Goal: Information Seeking & Learning: Learn about a topic

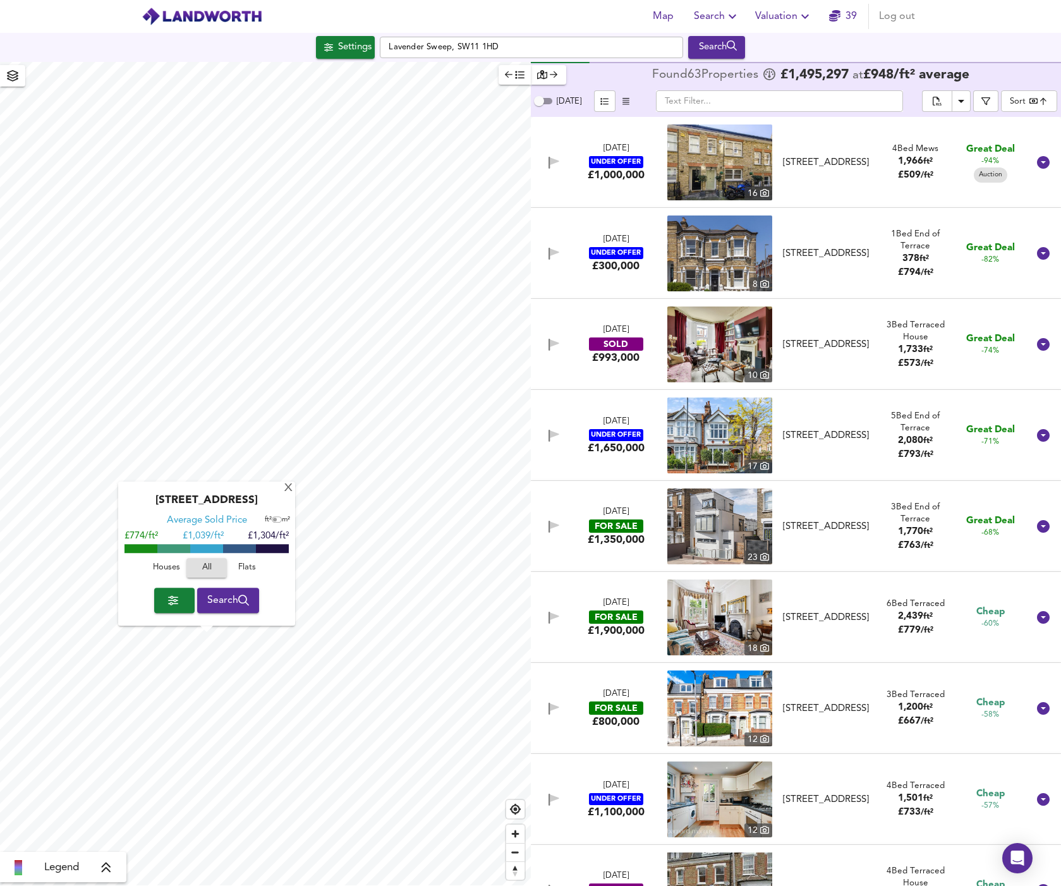
click at [178, 567] on span "Houses" at bounding box center [166, 568] width 34 height 15
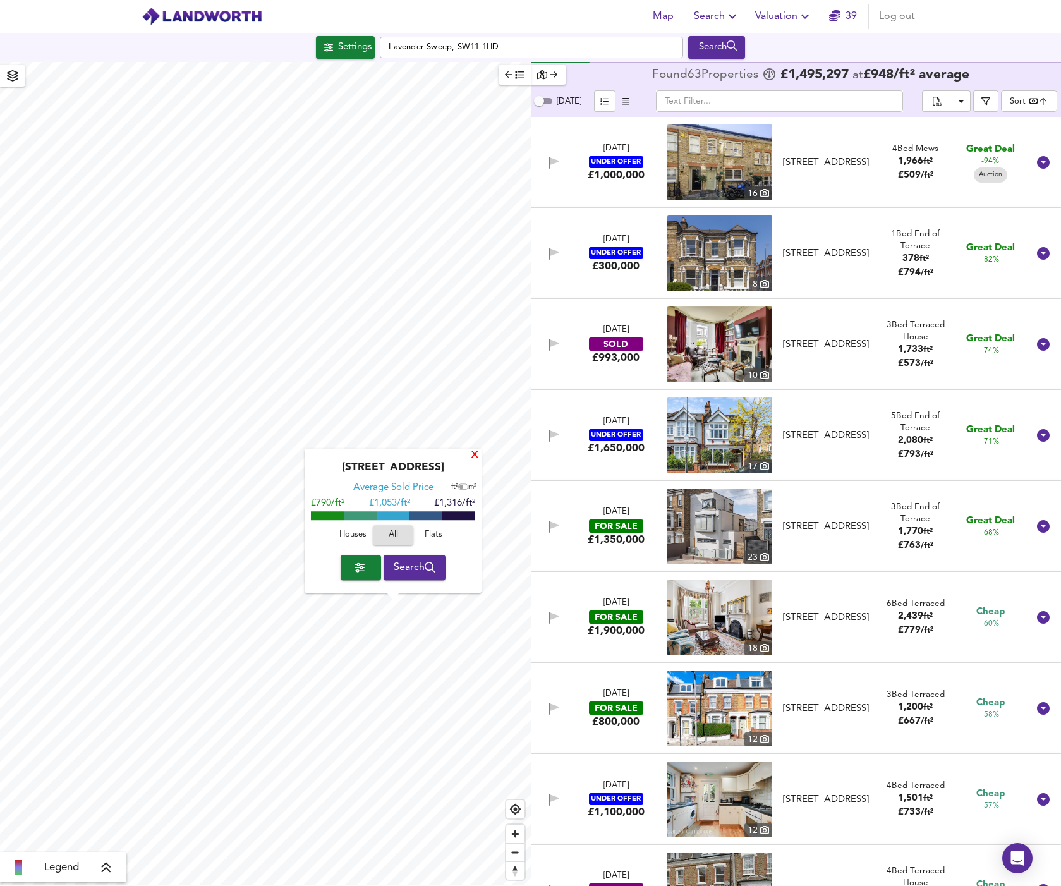
click at [476, 457] on div "X" at bounding box center [474, 456] width 11 height 12
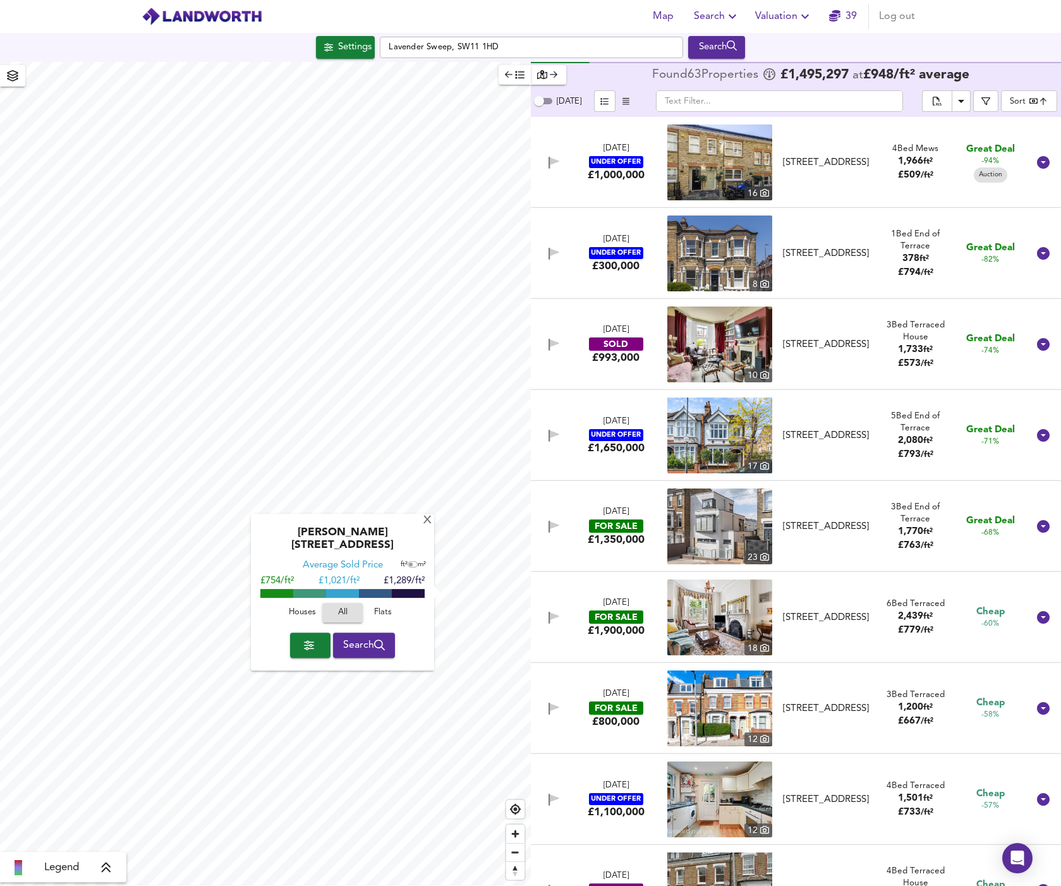
click at [305, 605] on span "Houses" at bounding box center [302, 612] width 34 height 15
drag, startPoint x: 363, startPoint y: 538, endPoint x: 418, endPoint y: 542, distance: 55.1
click at [418, 542] on div "[PERSON_NAME][STREET_ADDRESS]" at bounding box center [342, 542] width 171 height 33
copy div "SW18 5DH"
click at [368, 641] on span "Search" at bounding box center [364, 645] width 42 height 18
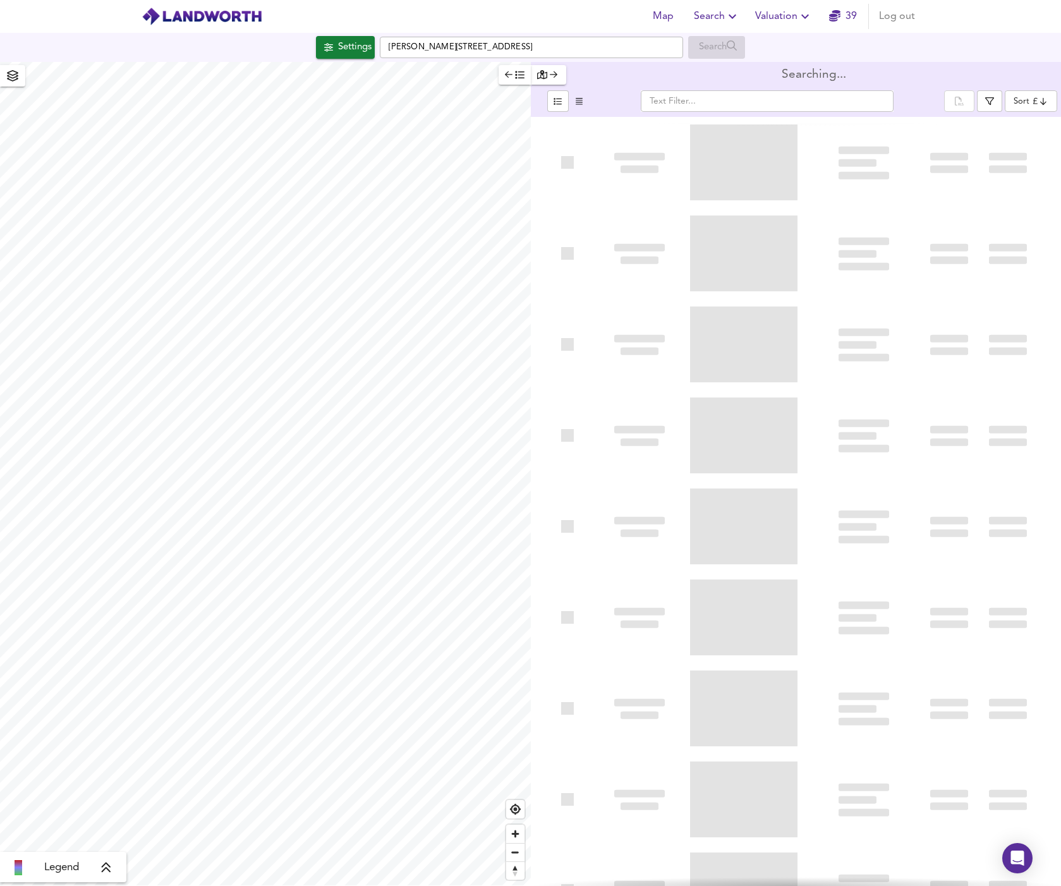
type input "bestdeal"
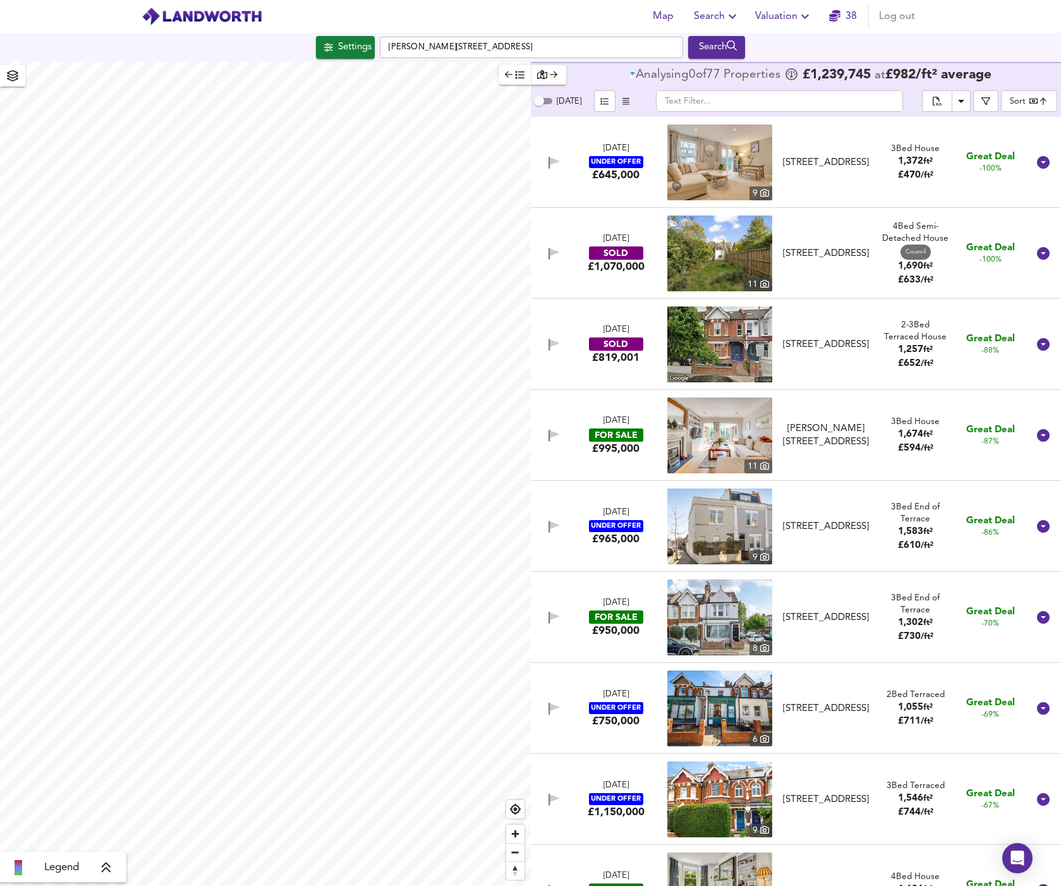
click at [853, 11] on link "38" at bounding box center [843, 17] width 28 height 18
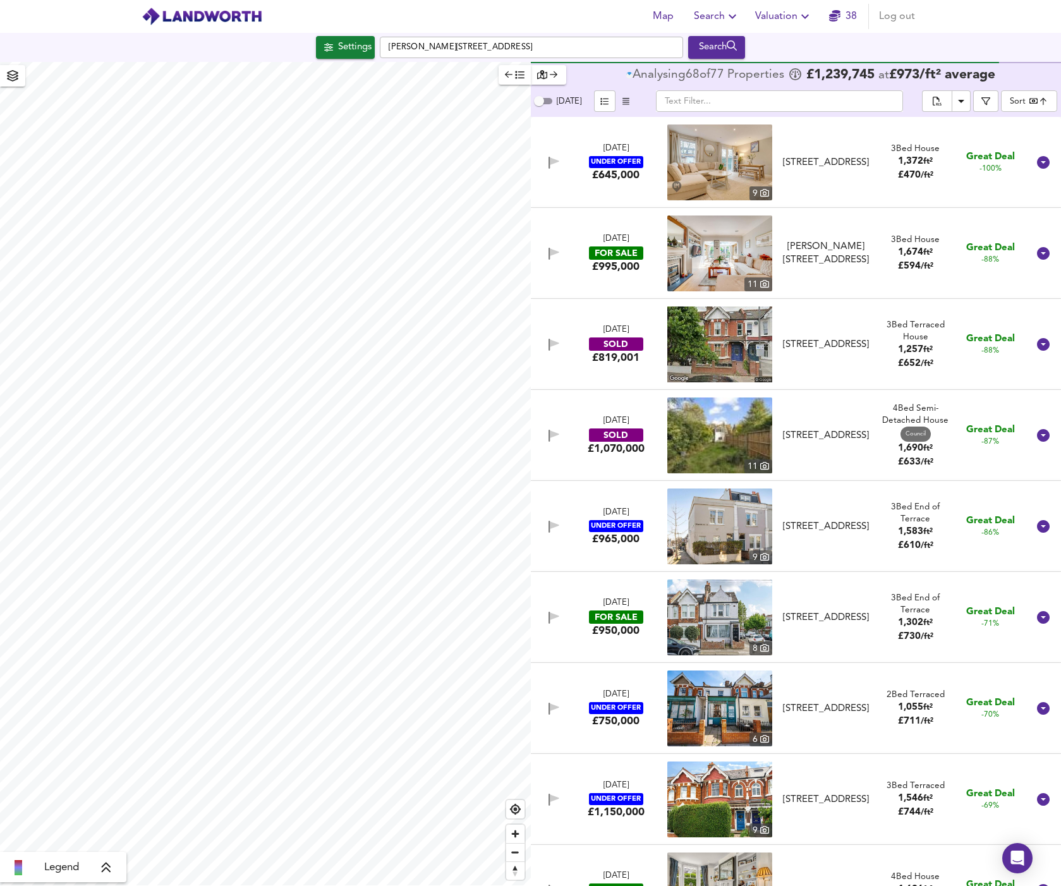
checkbox input "false"
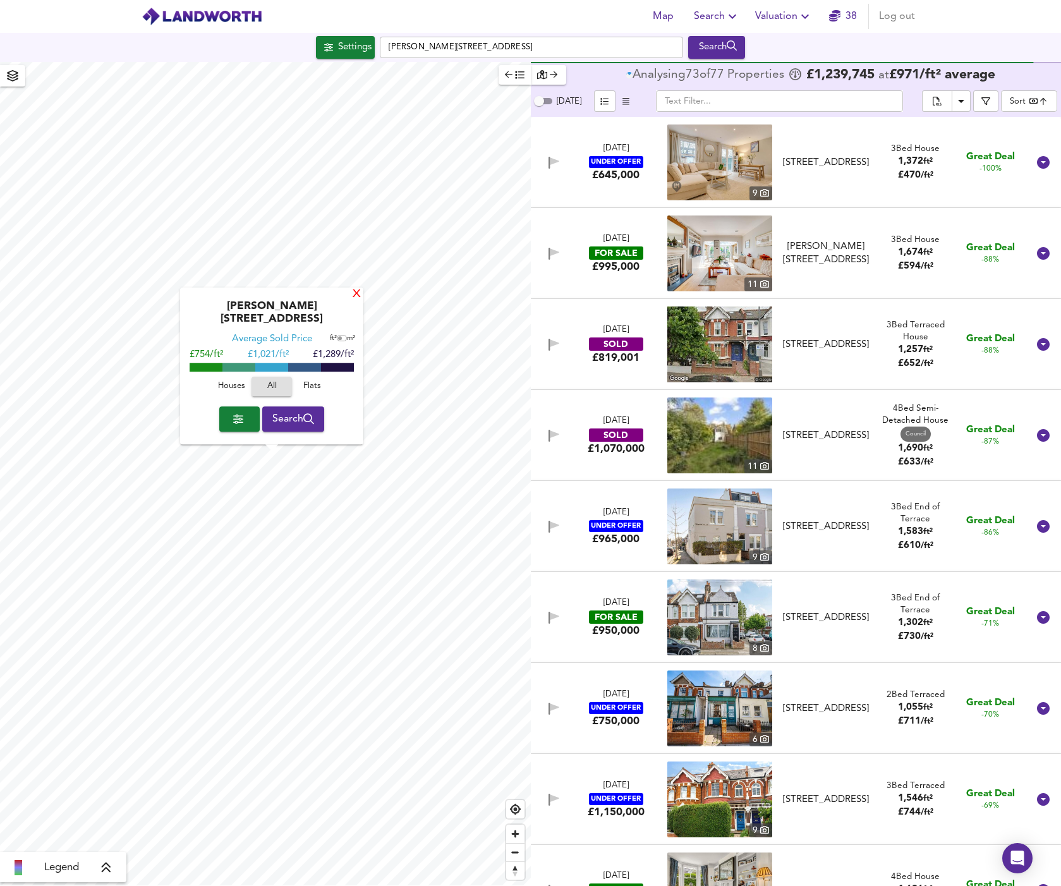
click at [354, 301] on div "X" at bounding box center [356, 295] width 11 height 12
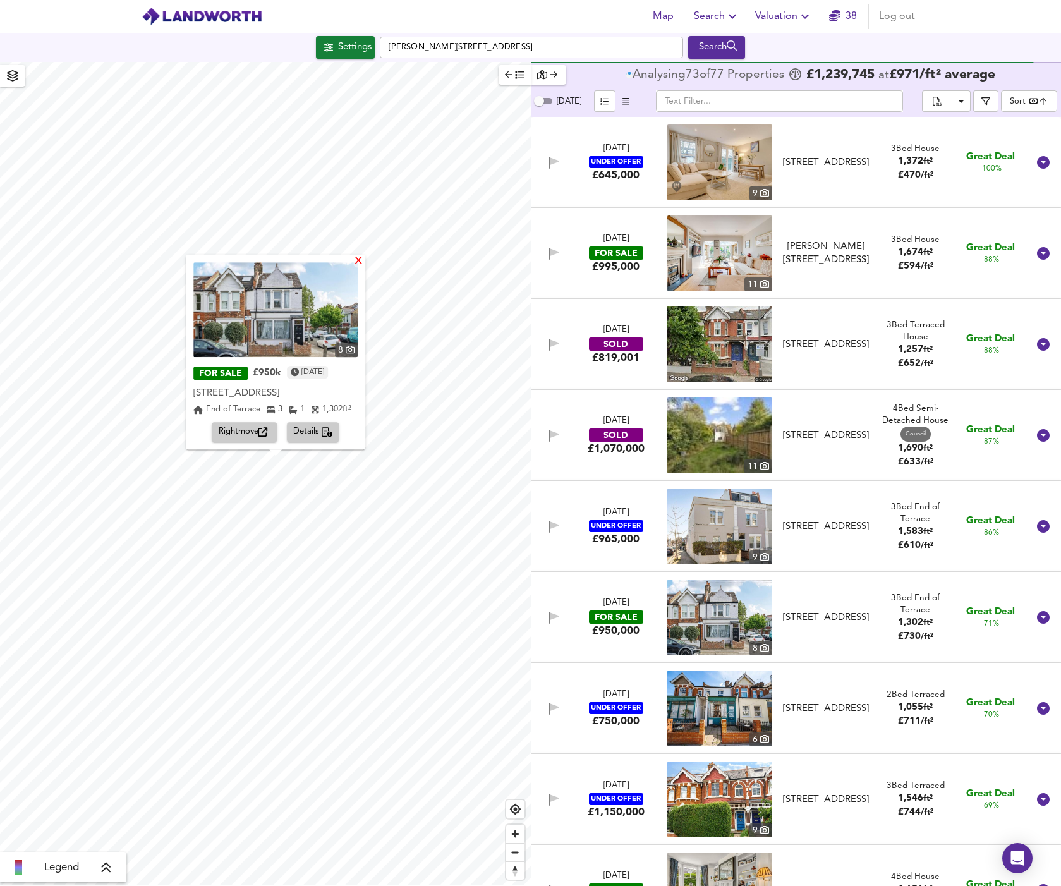
click at [364, 262] on div "X" at bounding box center [358, 262] width 11 height 12
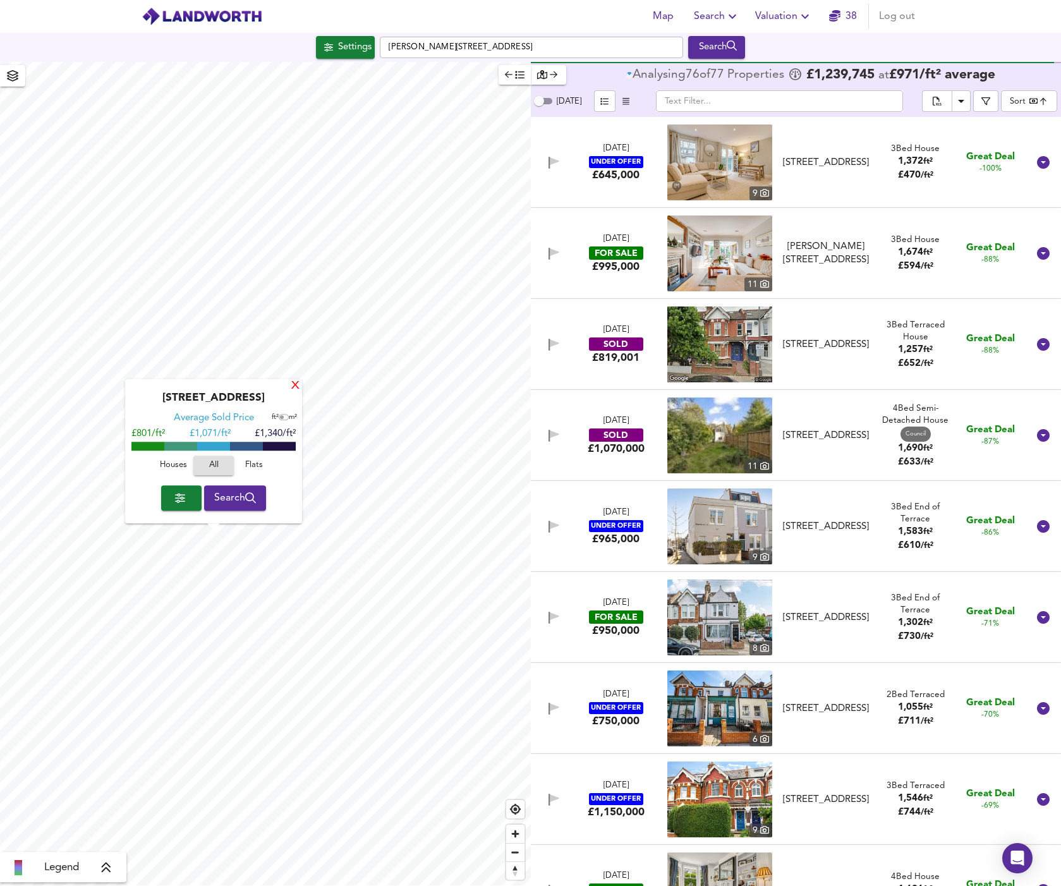
click at [295, 390] on div "X" at bounding box center [295, 386] width 11 height 12
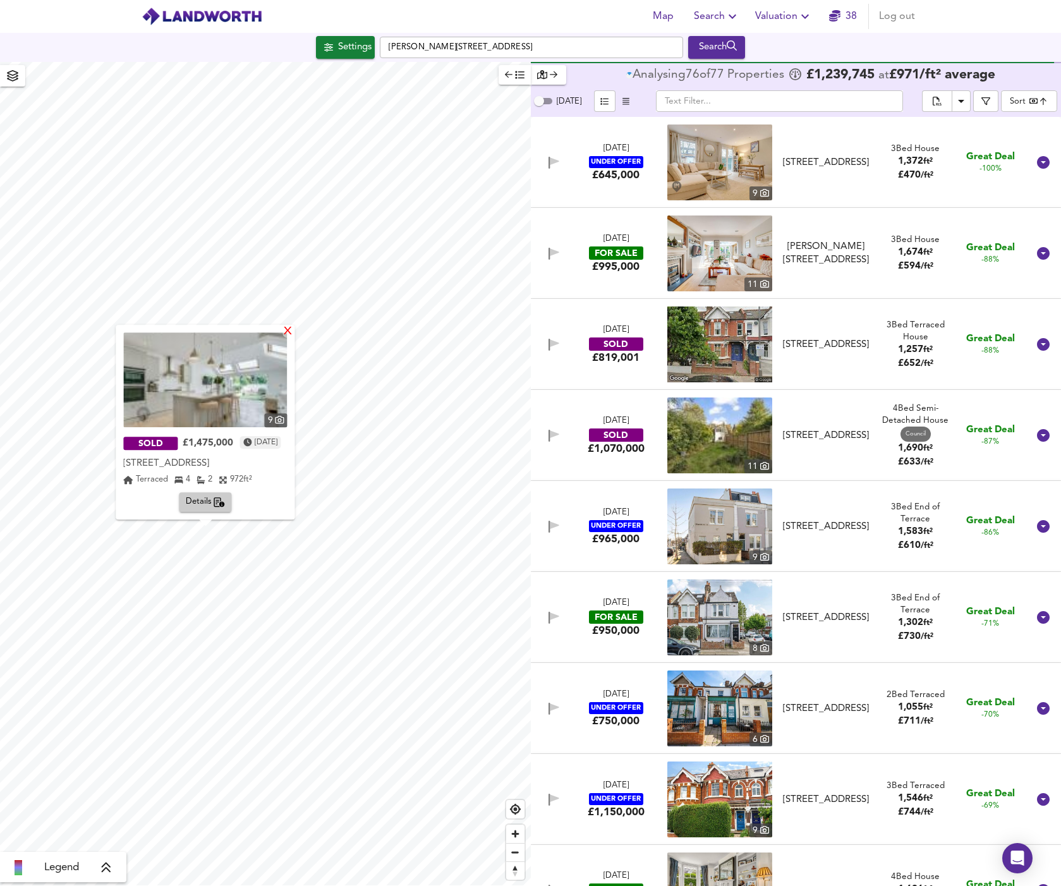
click at [294, 330] on div "X" at bounding box center [288, 332] width 11 height 12
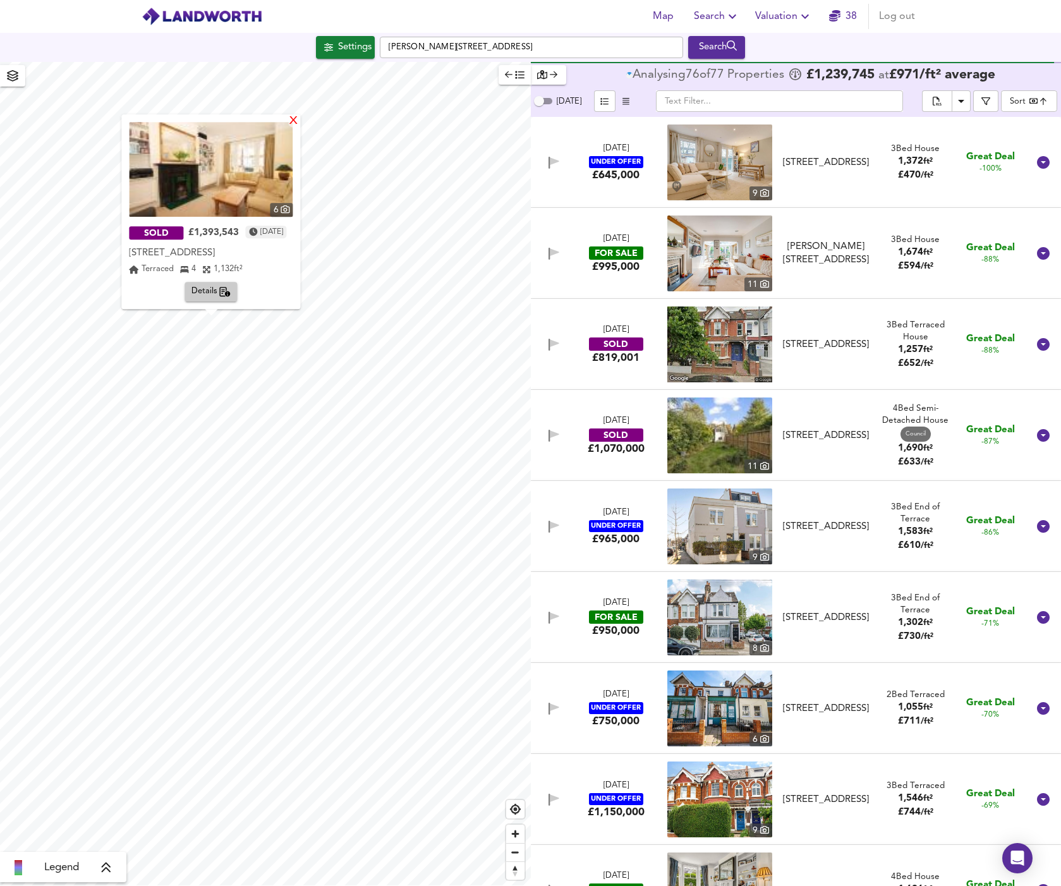
click at [299, 121] on div "X" at bounding box center [294, 122] width 11 height 12
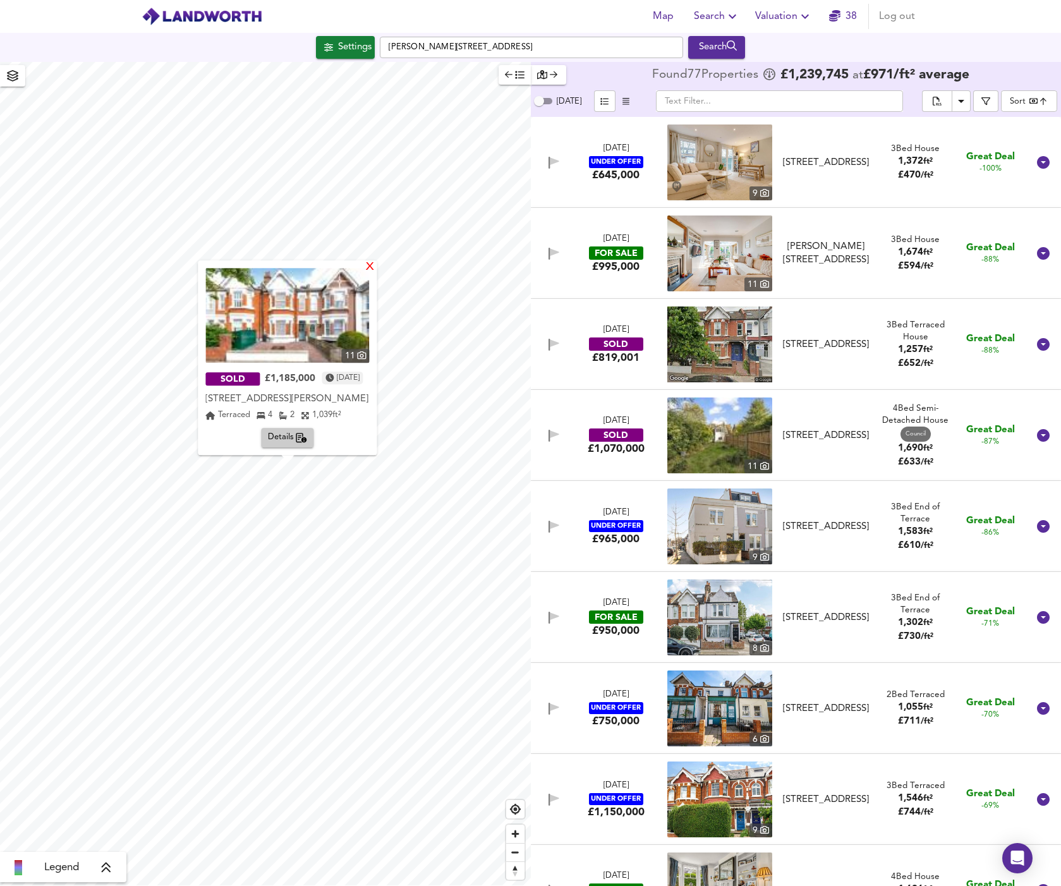
click at [376, 269] on div "X" at bounding box center [370, 268] width 11 height 12
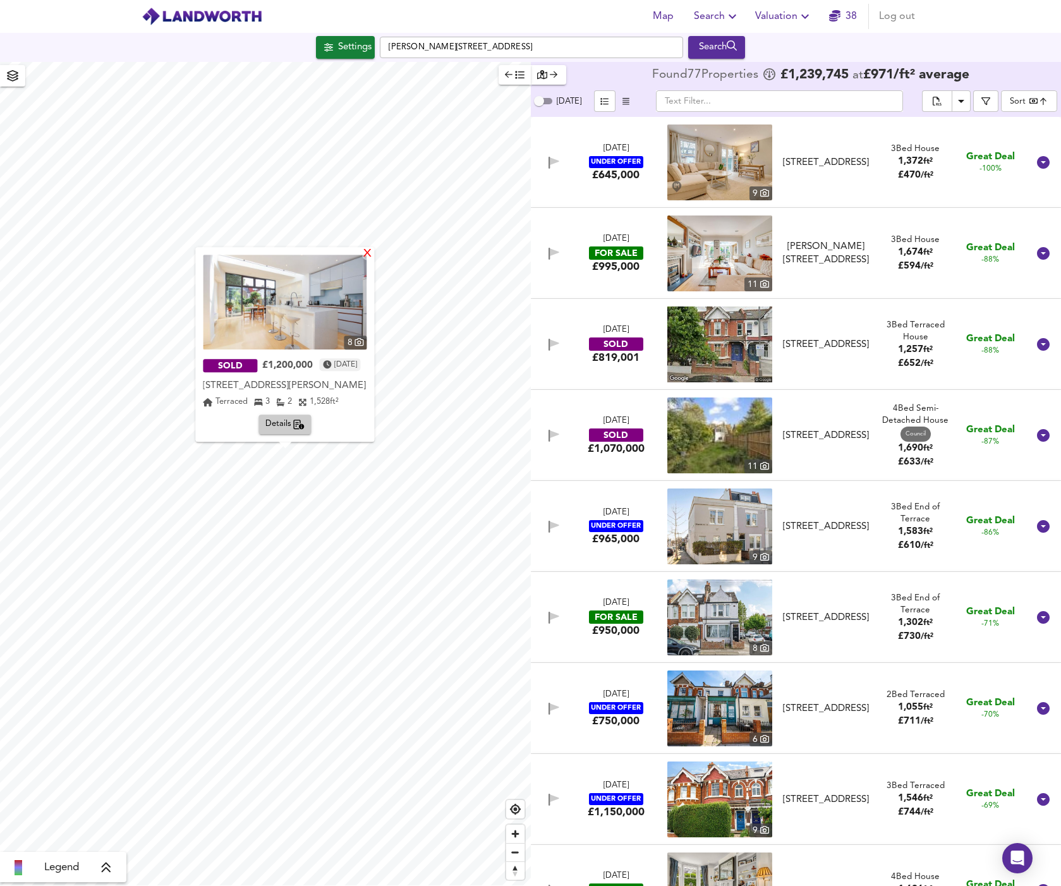
click at [373, 257] on div "X" at bounding box center [368, 254] width 11 height 12
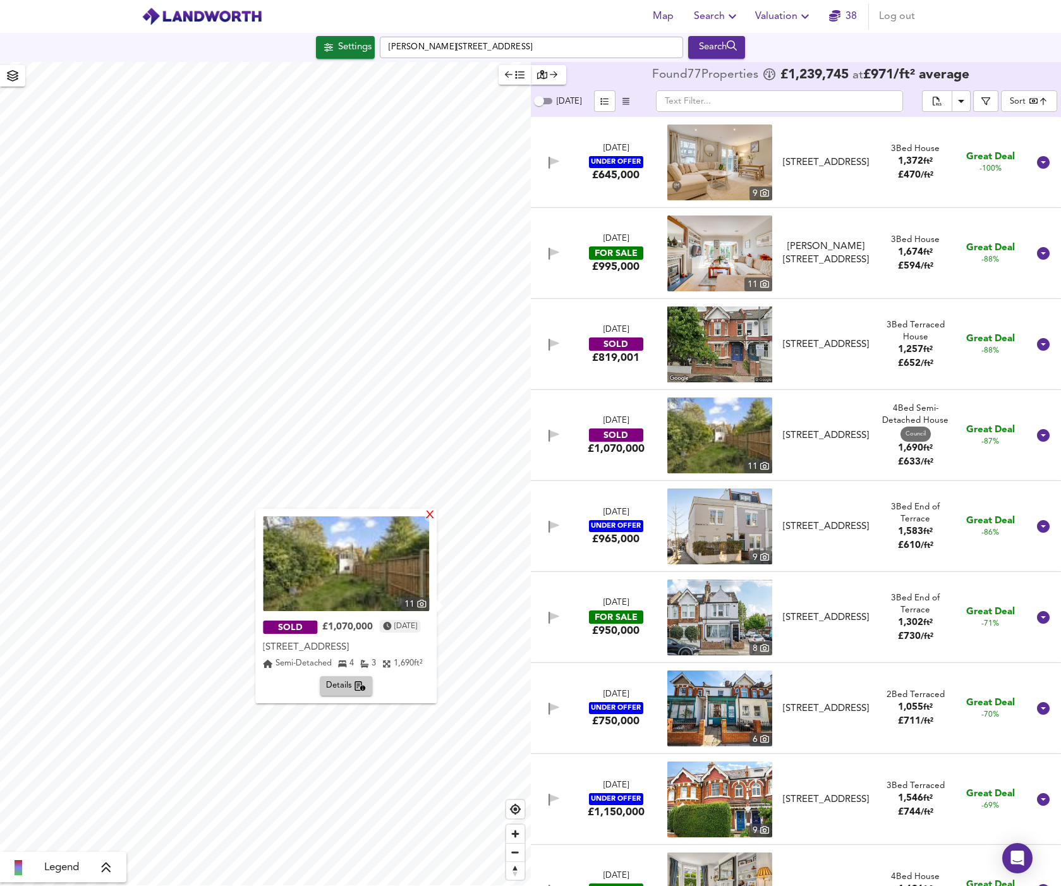
click at [428, 516] on div "X" at bounding box center [430, 516] width 11 height 12
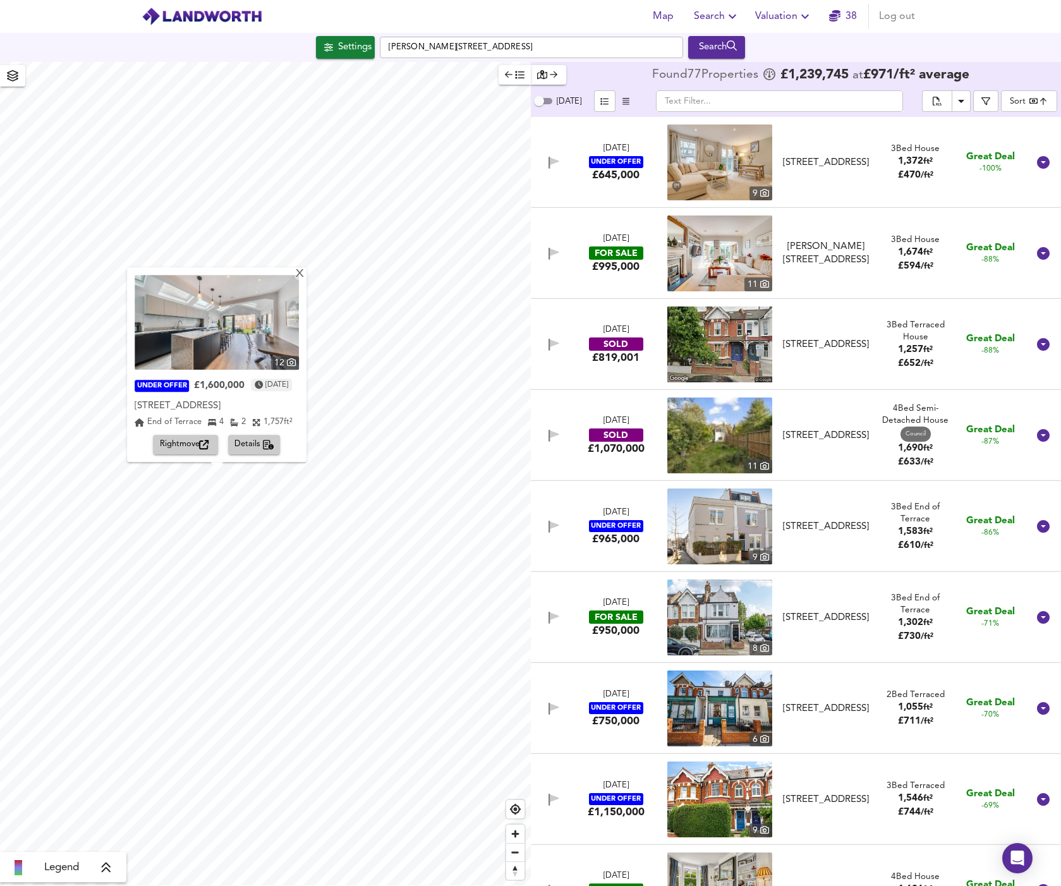
click at [196, 445] on span "Rightmove" at bounding box center [186, 445] width 52 height 15
click at [305, 269] on div "X" at bounding box center [299, 275] width 11 height 12
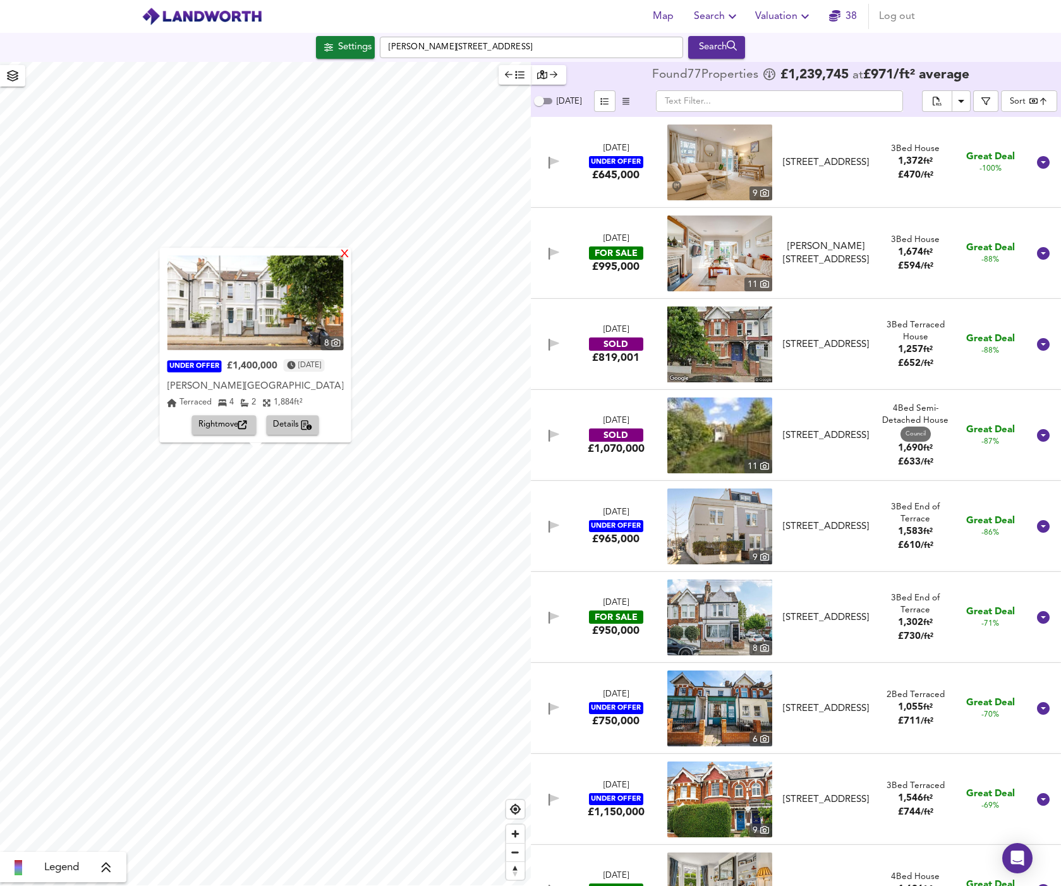
click at [350, 257] on div "X" at bounding box center [344, 255] width 11 height 12
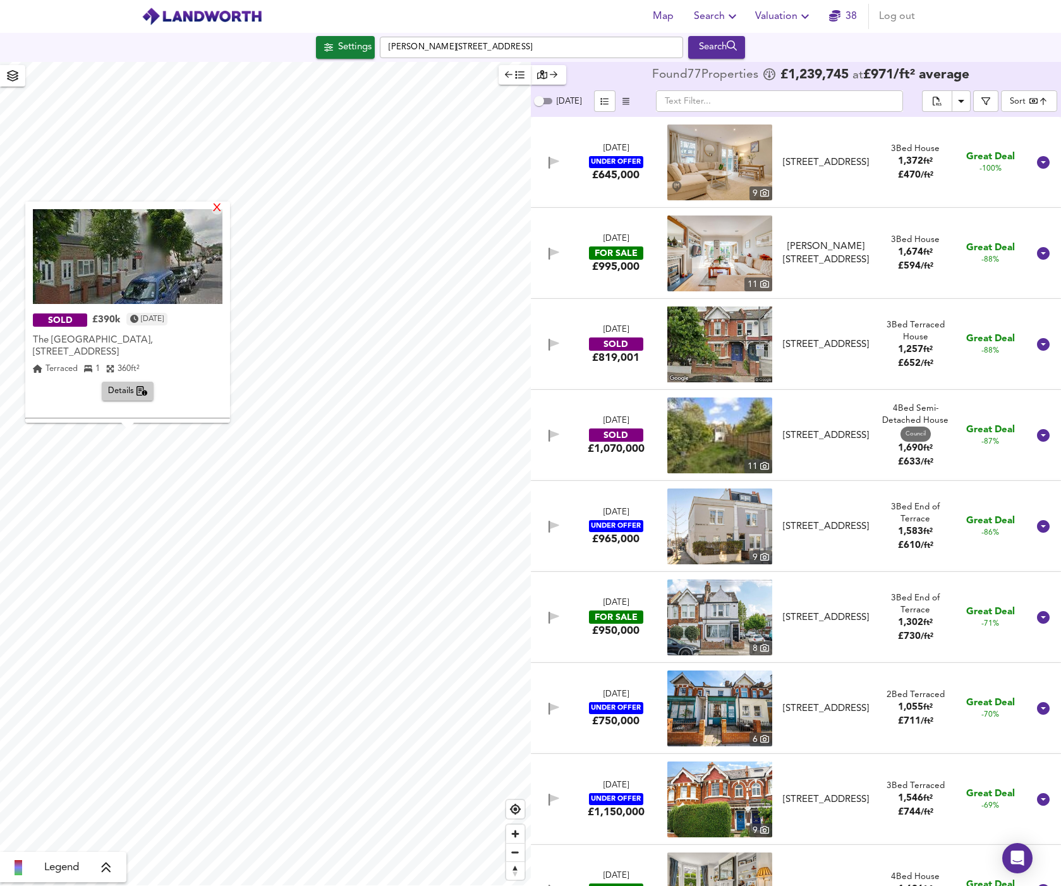
click at [222, 212] on div "X" at bounding box center [217, 209] width 11 height 12
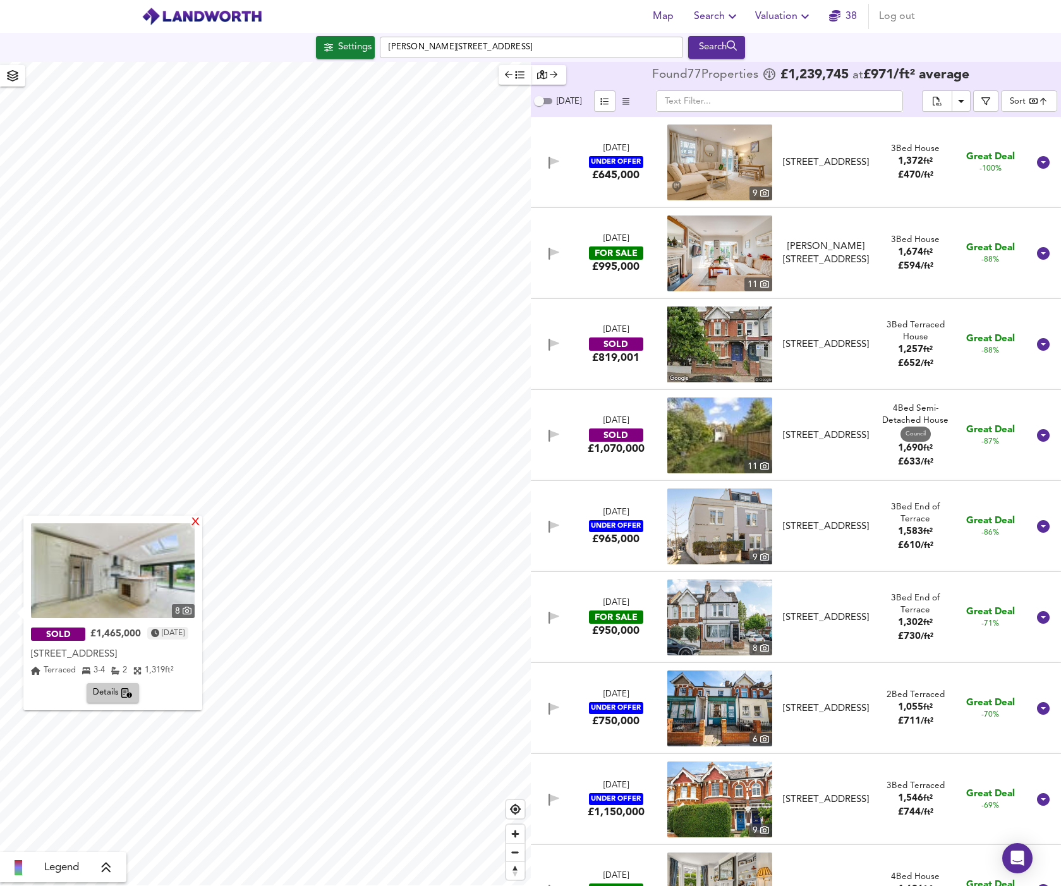
click at [201, 522] on div "X" at bounding box center [195, 523] width 11 height 12
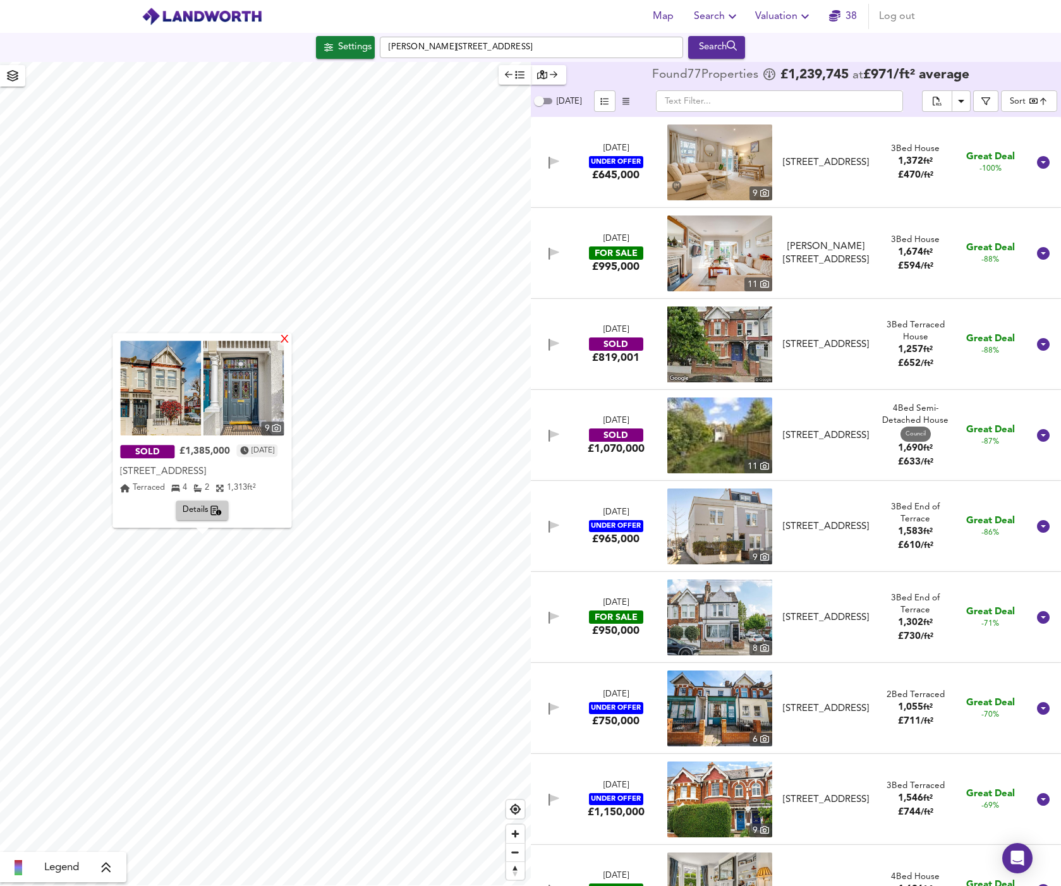
click at [291, 342] on div "X" at bounding box center [285, 340] width 11 height 12
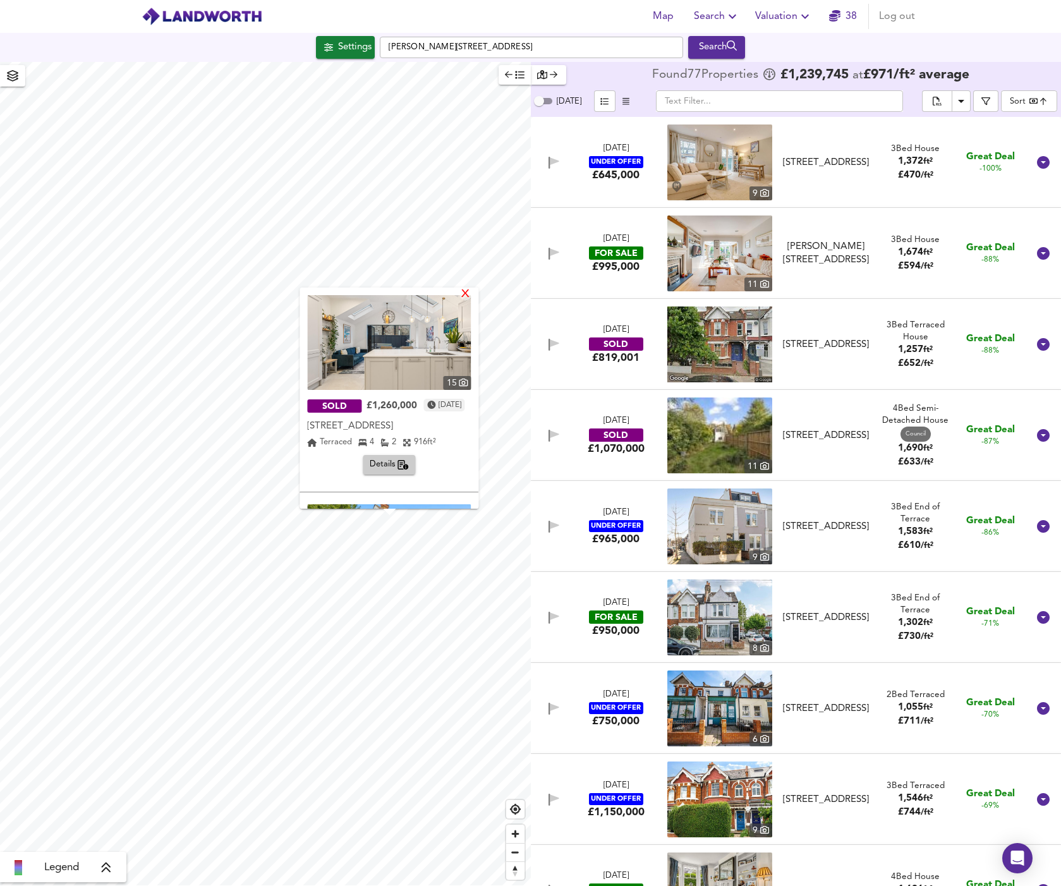
click at [471, 296] on div "X" at bounding box center [466, 295] width 11 height 12
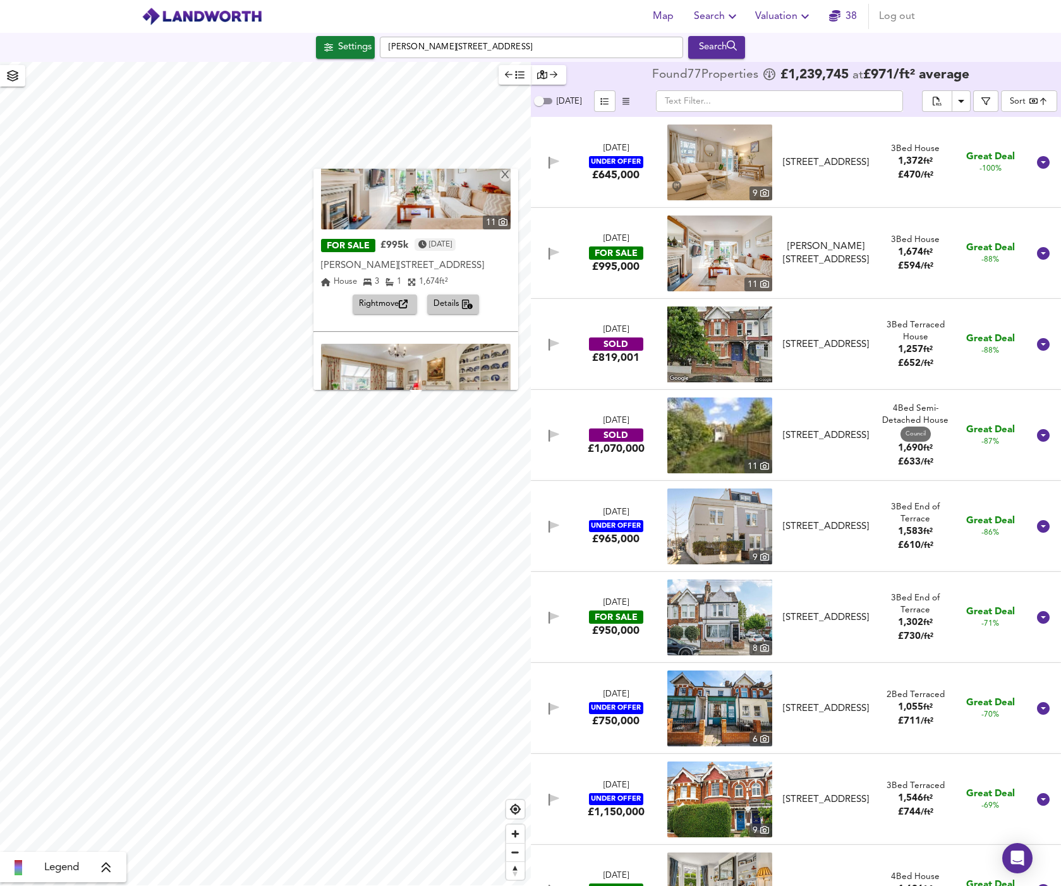
scroll to position [184, 0]
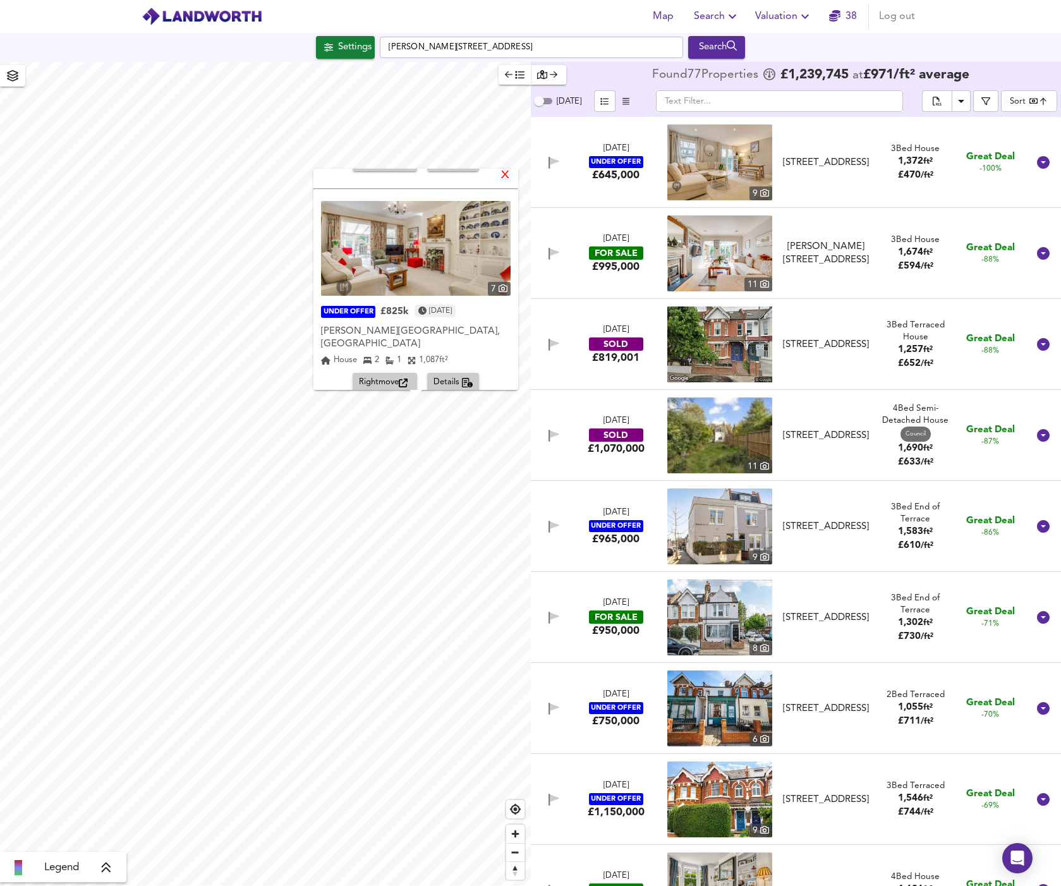
click at [510, 178] on div "X" at bounding box center [505, 176] width 11 height 12
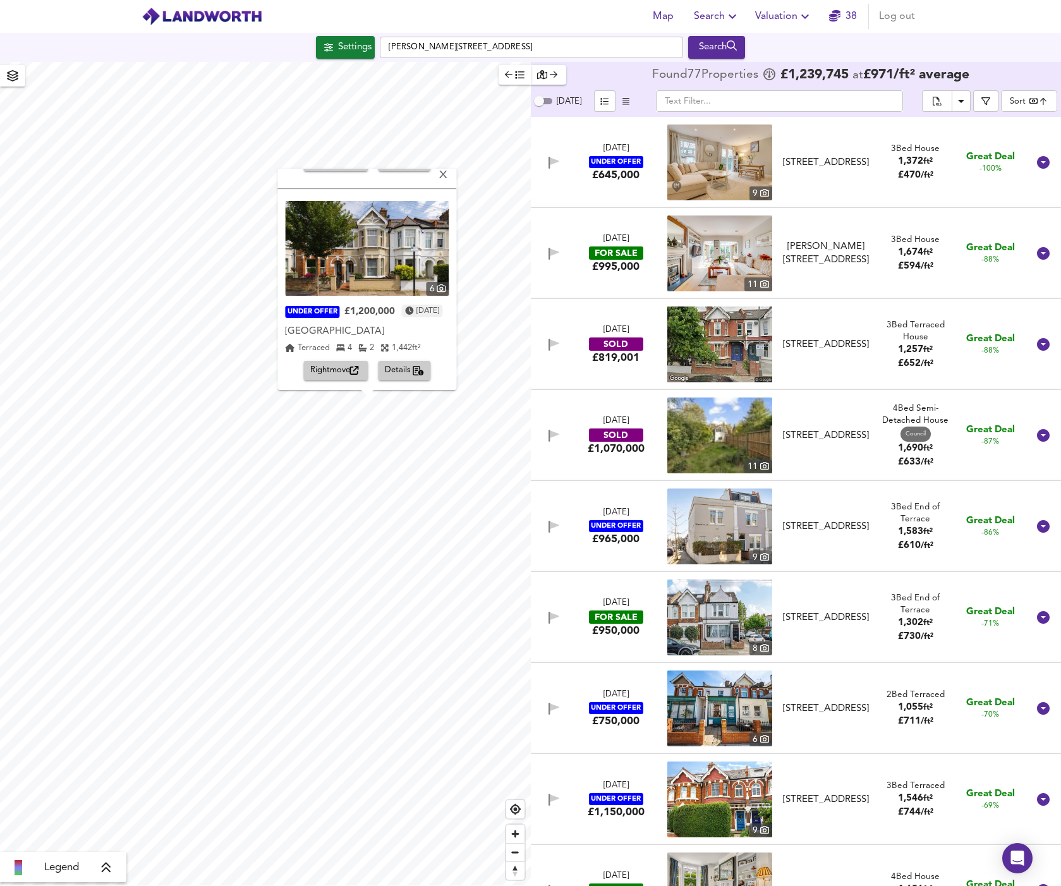
scroll to position [0, 0]
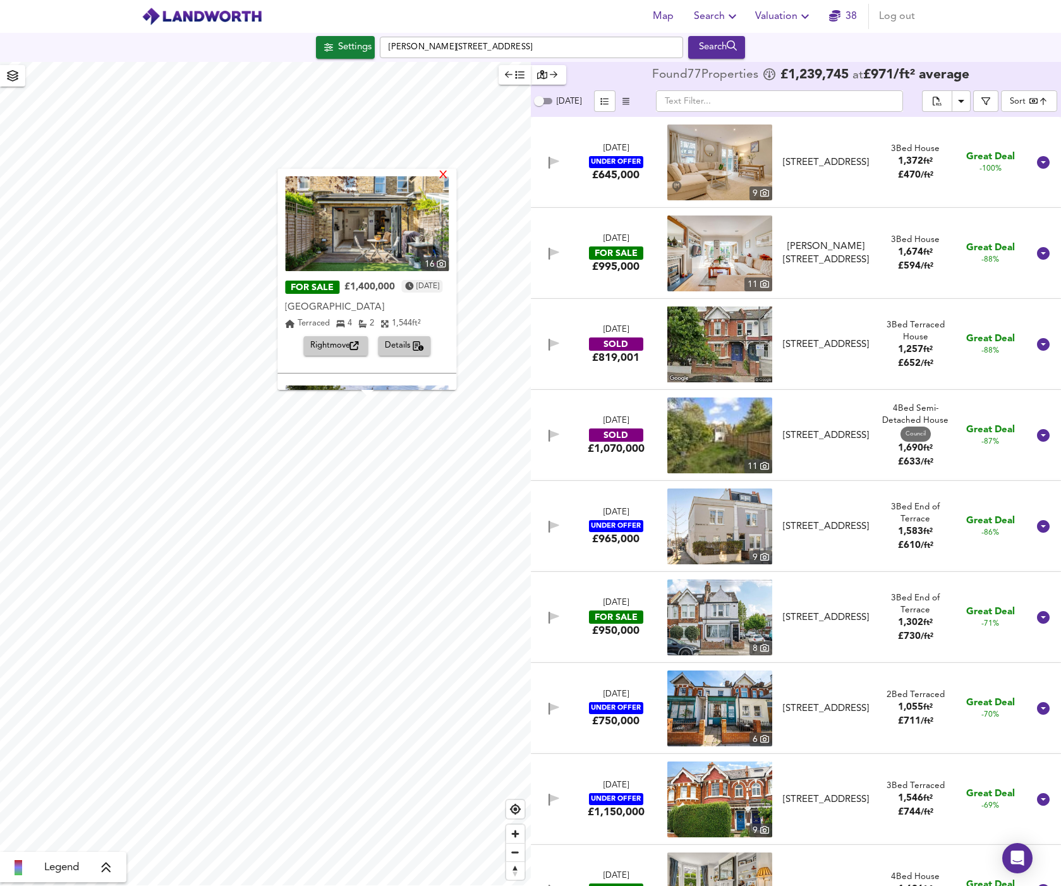
click at [449, 175] on div "X" at bounding box center [443, 176] width 11 height 12
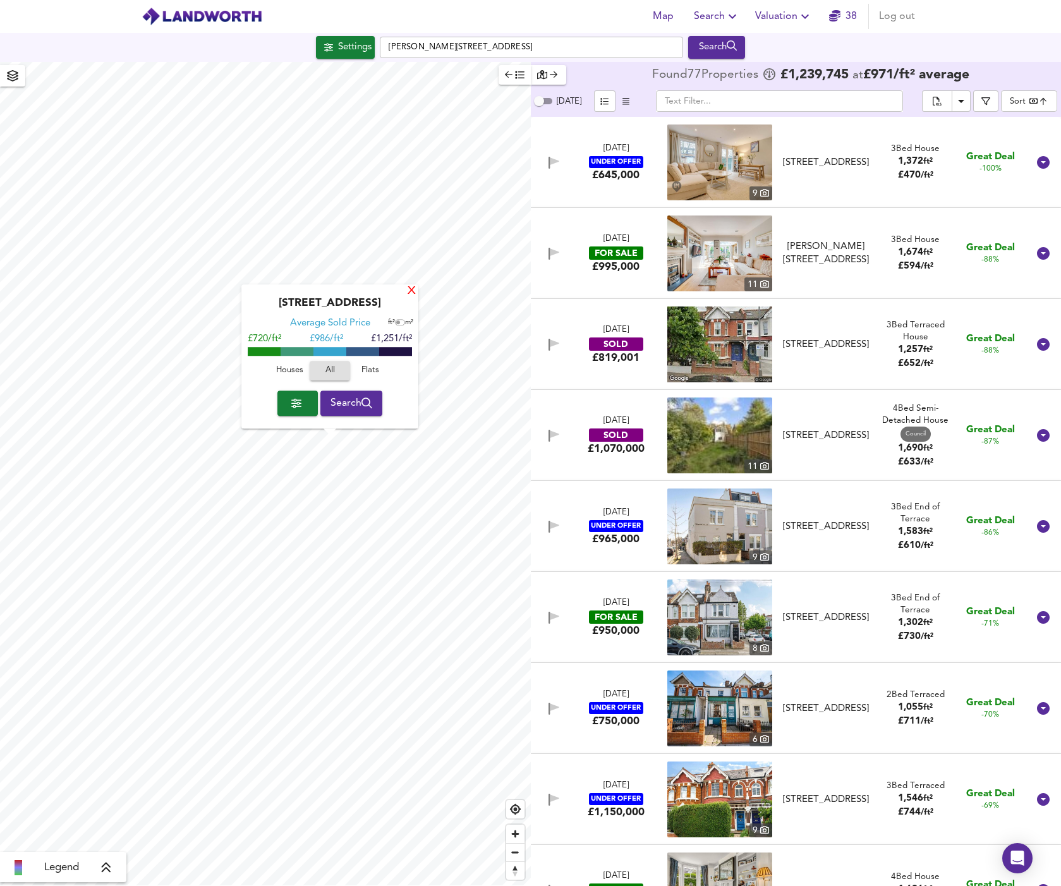
click at [413, 293] on div "X" at bounding box center [411, 292] width 11 height 12
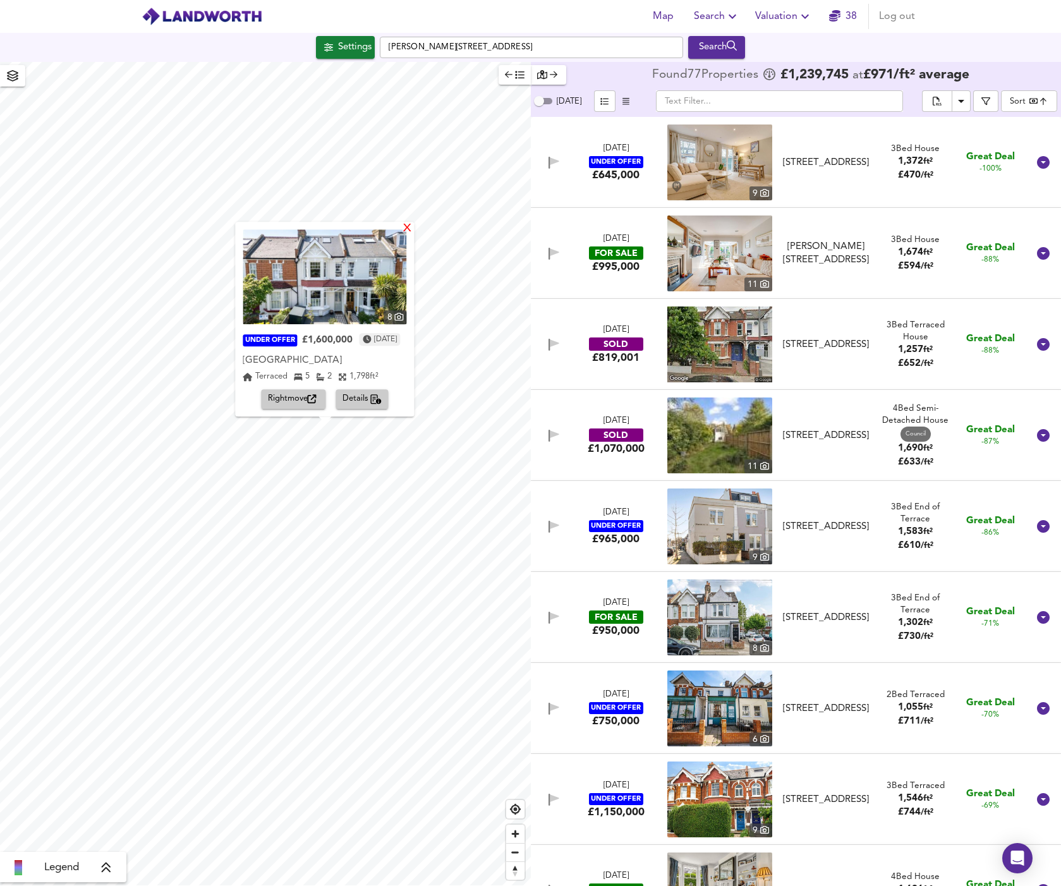
click at [413, 230] on div "X" at bounding box center [407, 229] width 11 height 12
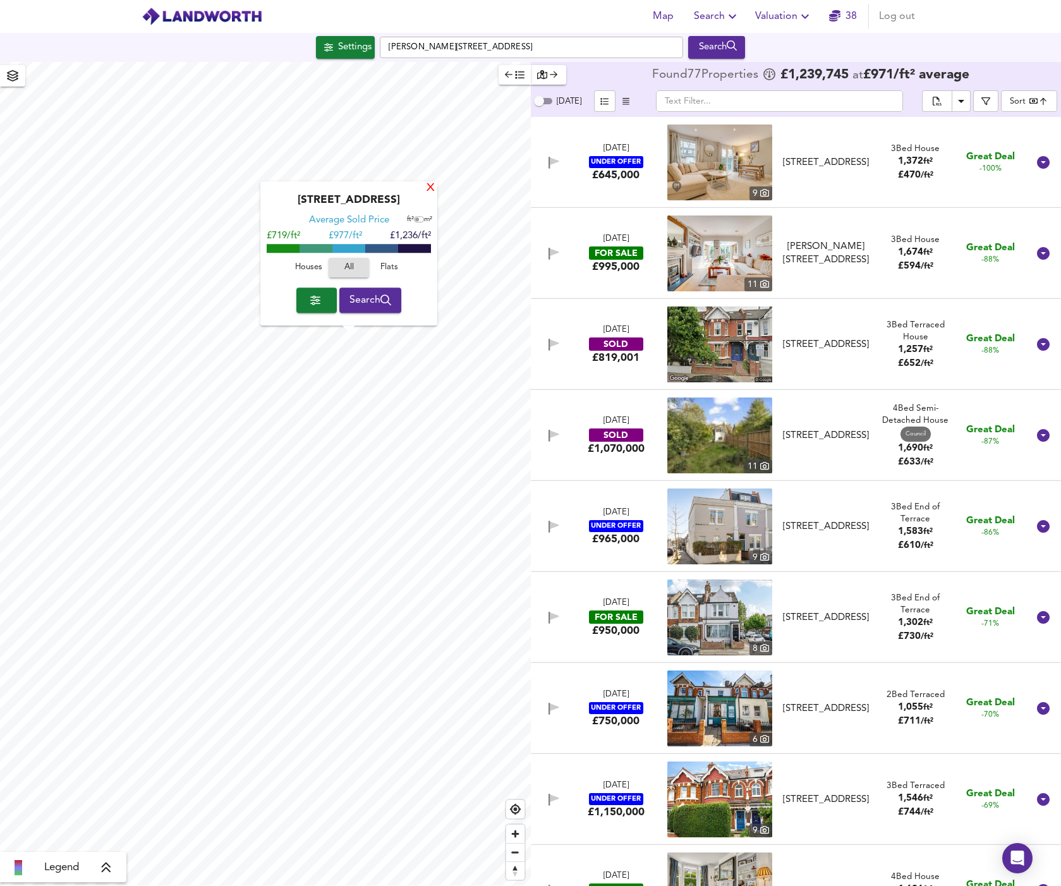
click at [431, 188] on div "X" at bounding box center [430, 189] width 11 height 12
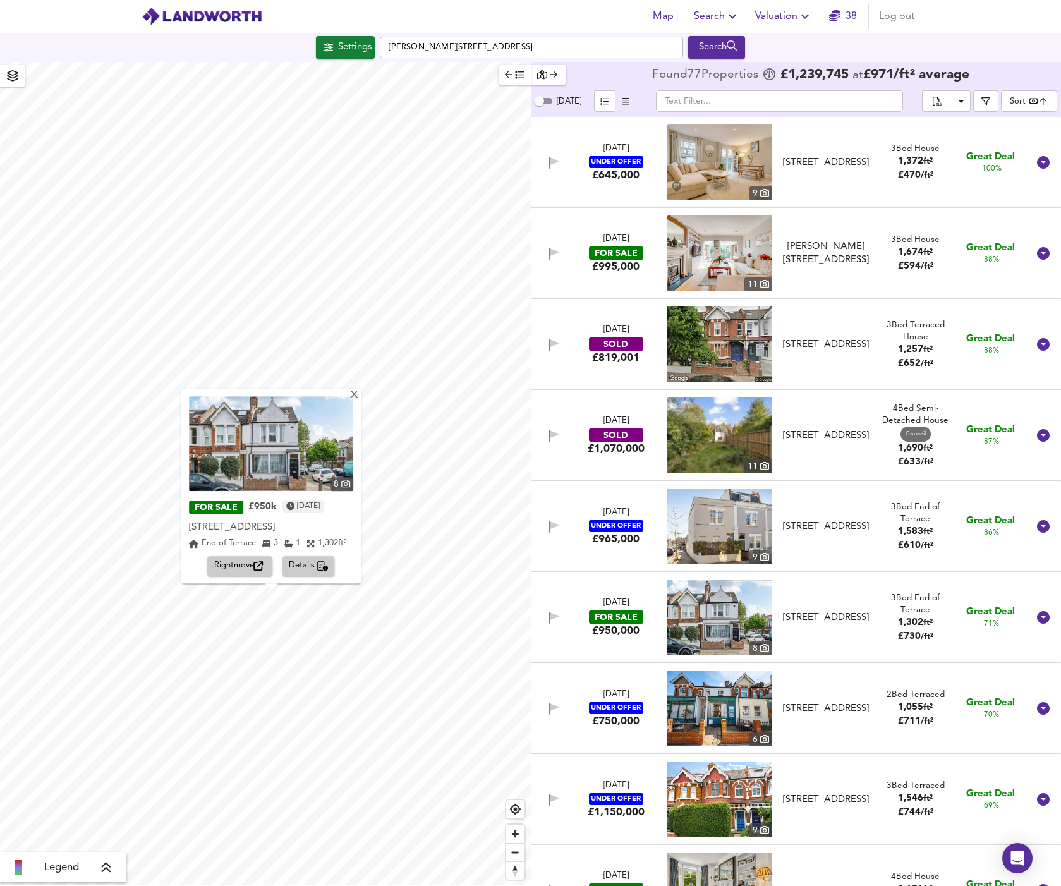
click at [227, 568] on span "Rightmove" at bounding box center [240, 566] width 52 height 15
click at [307, 567] on span "Details" at bounding box center [309, 566] width 40 height 15
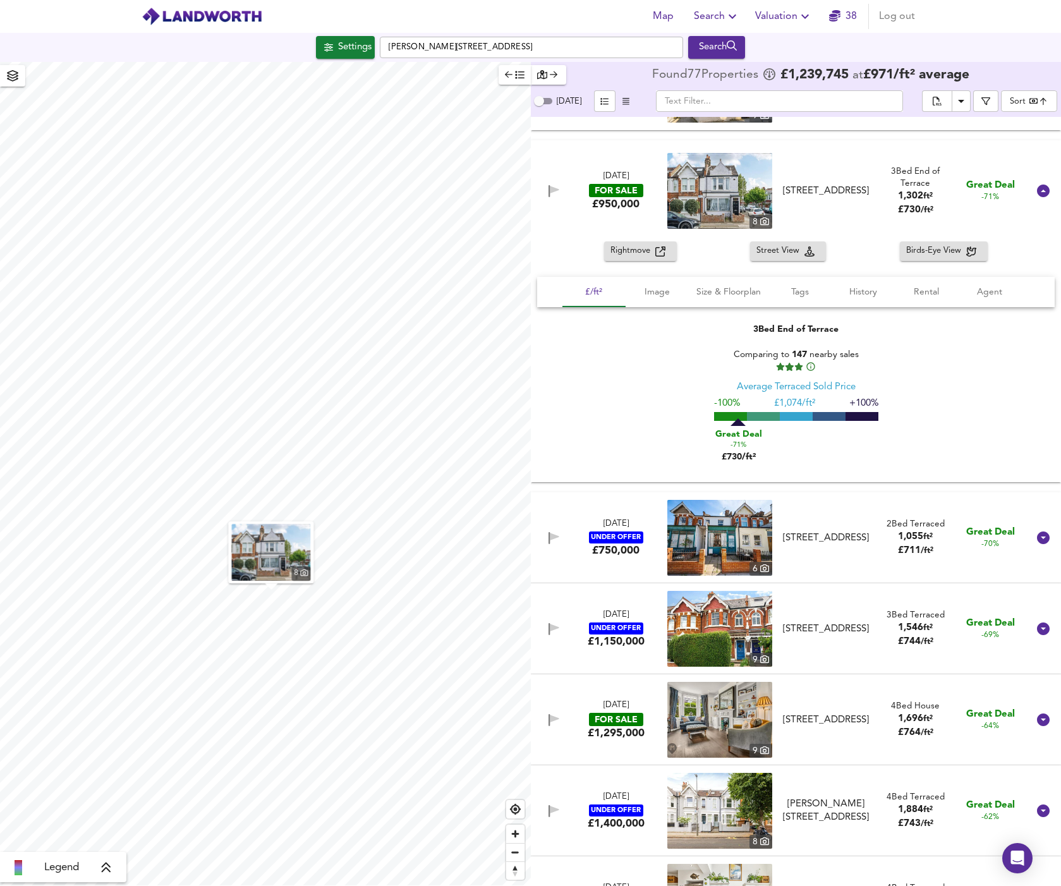
scroll to position [455, 0]
